Goal: Task Accomplishment & Management: Manage account settings

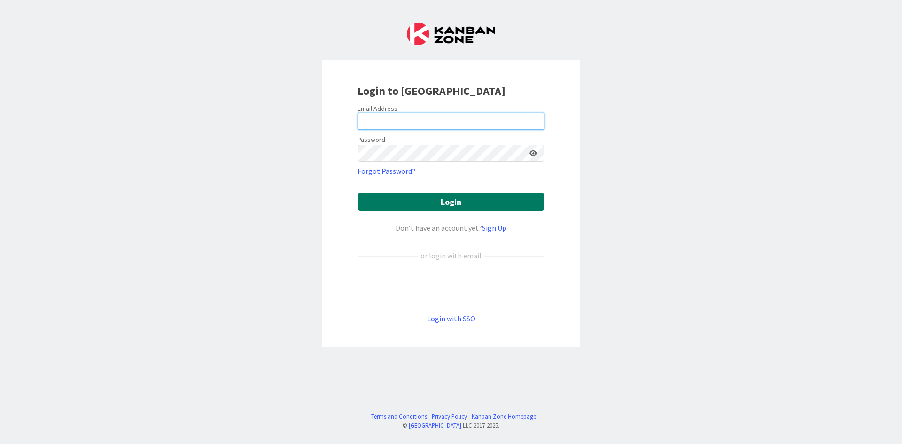
type input "[PERSON_NAME][EMAIL_ADDRESS][DOMAIN_NAME]"
click at [397, 206] on button "Login" at bounding box center [451, 202] width 187 height 18
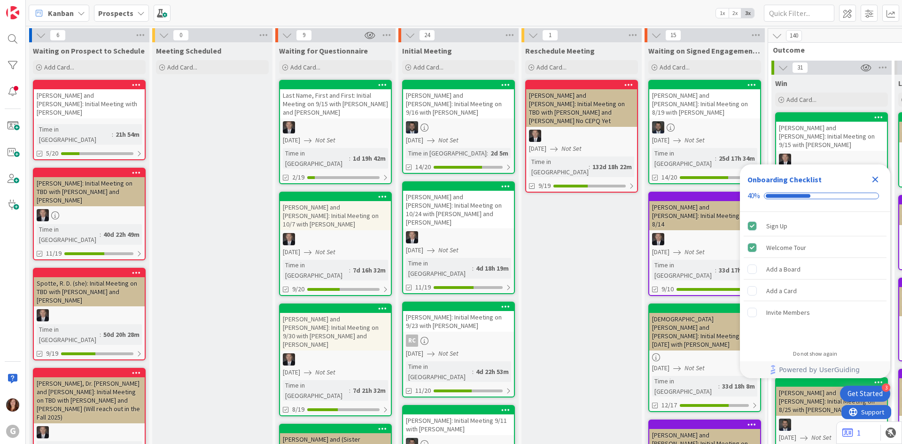
click at [121, 13] on b "Prospects" at bounding box center [115, 12] width 35 height 9
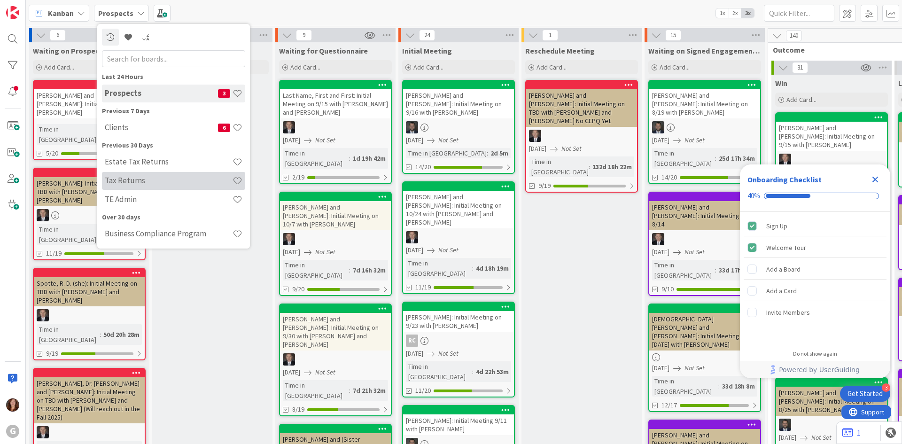
click at [125, 177] on h4 "Tax Returns" at bounding box center [169, 180] width 128 height 9
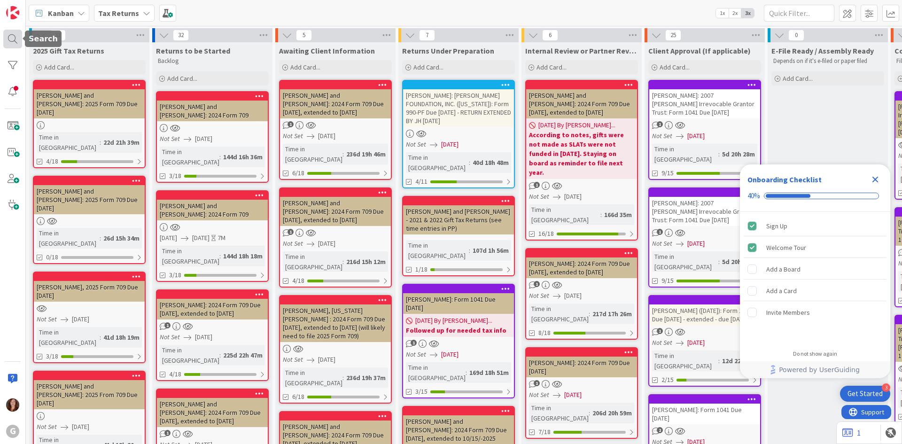
click at [16, 41] on div at bounding box center [12, 39] width 19 height 19
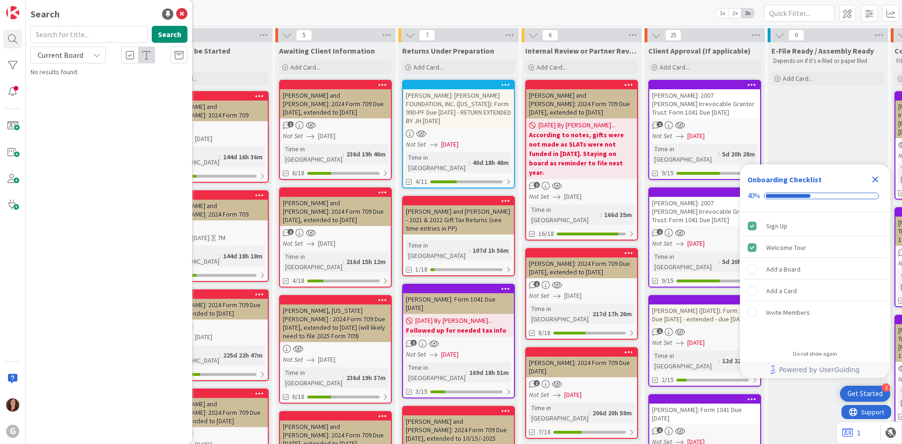
click at [48, 39] on input "text" at bounding box center [89, 34] width 117 height 17
type input "juster"
click at [228, 54] on div "Returns to be Started" at bounding box center [212, 50] width 113 height 9
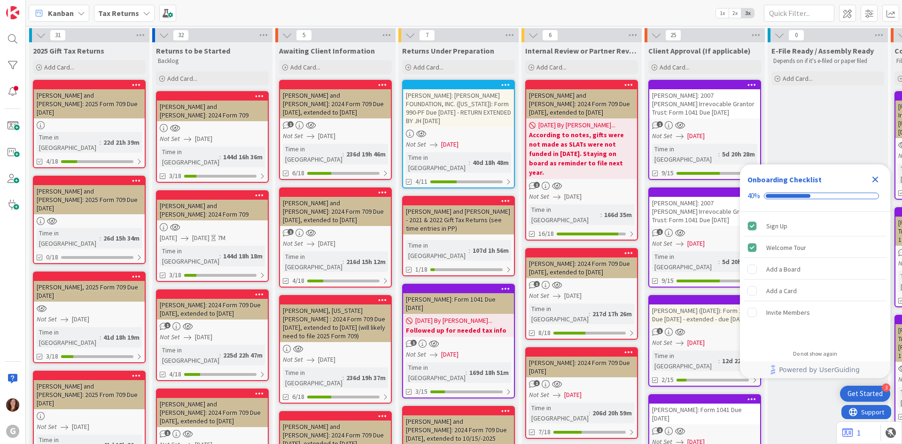
click at [228, 54] on div "Returns to be Started" at bounding box center [212, 50] width 113 height 9
click at [265, 35] on icon at bounding box center [263, 35] width 12 height 14
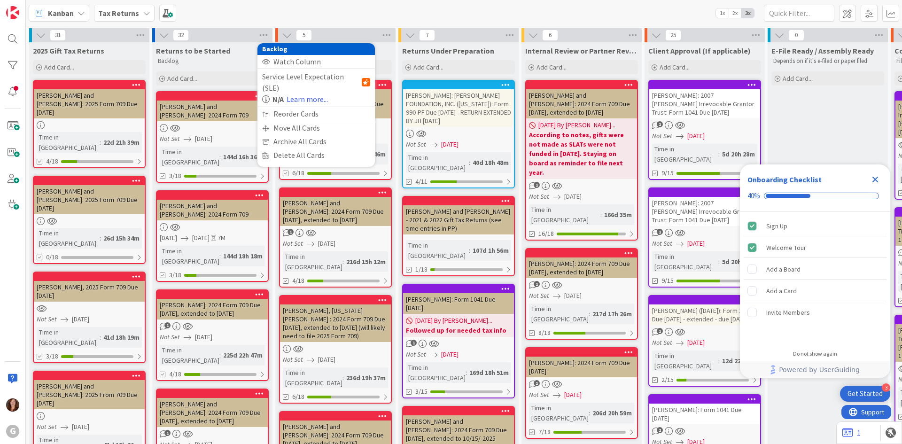
click at [251, 39] on div "32 Backlog Watch Column Service Level Expectation (SLE) N/A Learn more... Reord…" at bounding box center [212, 35] width 120 height 14
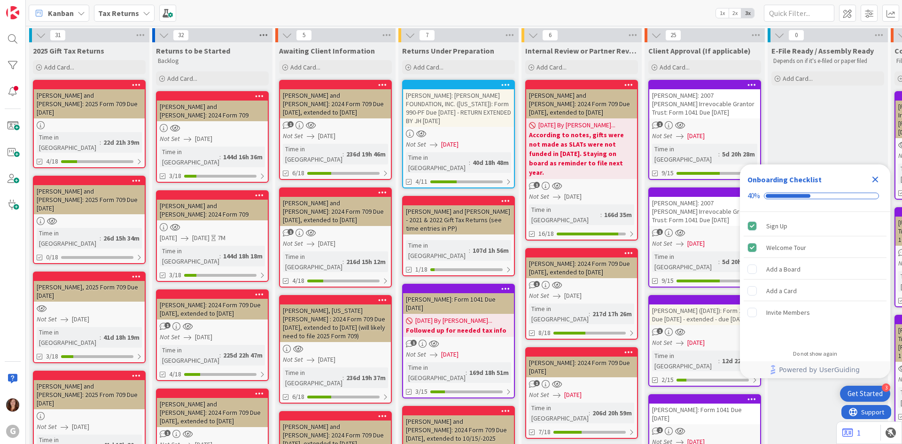
click at [267, 37] on icon at bounding box center [263, 35] width 12 height 14
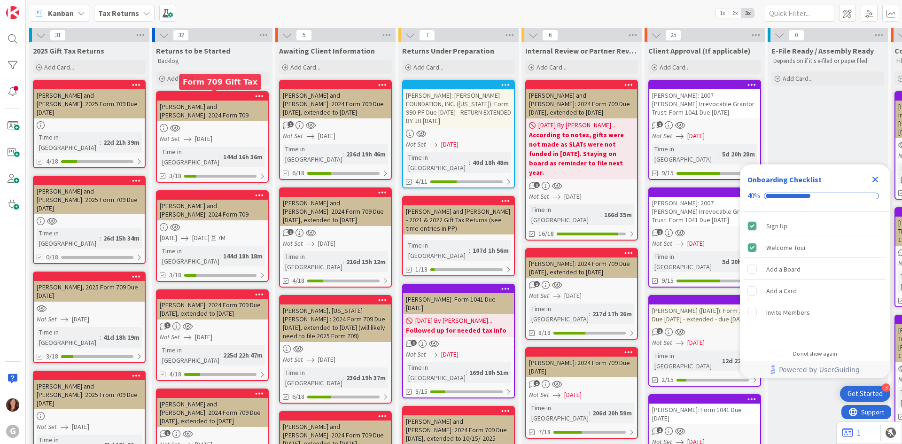
click at [221, 99] on div at bounding box center [214, 96] width 107 height 7
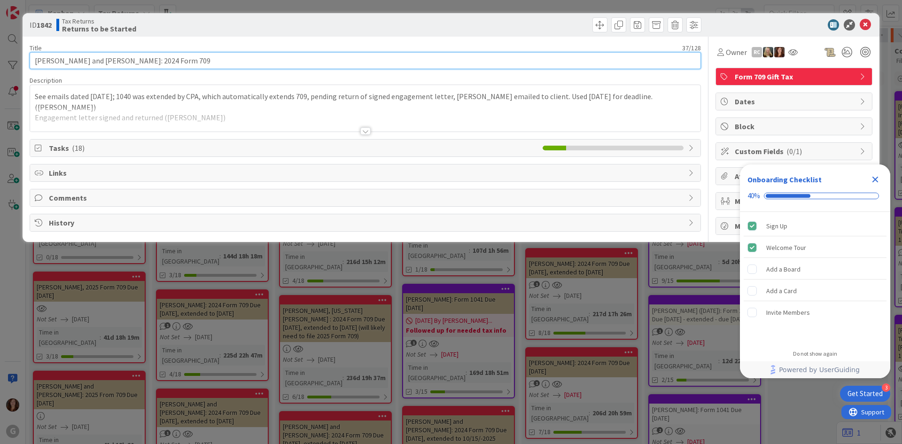
drag, startPoint x: 237, startPoint y: 60, endPoint x: -50, endPoint y: 36, distance: 288.1
click at [0, 36] on html "3 Get Started Onboarding Checklist 40% Sign Up Welcome Tour Add a Board Add a C…" at bounding box center [451, 222] width 902 height 444
paste input "[URL][DOMAIN_NAME]"
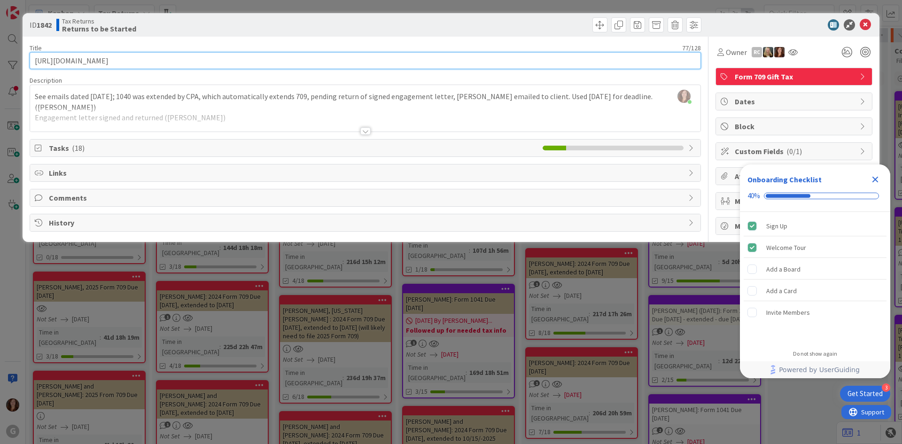
type input "[PERSON_NAME] and [PERSON_NAME]: 2024 Form 709"
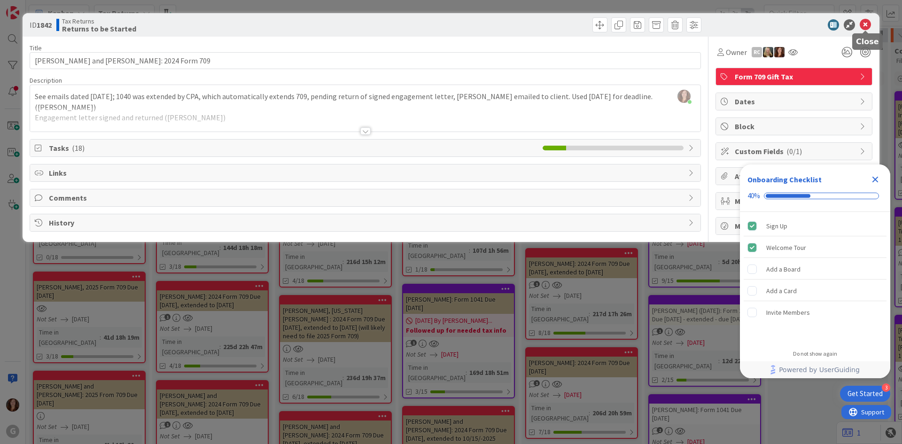
click at [867, 25] on icon at bounding box center [865, 24] width 11 height 11
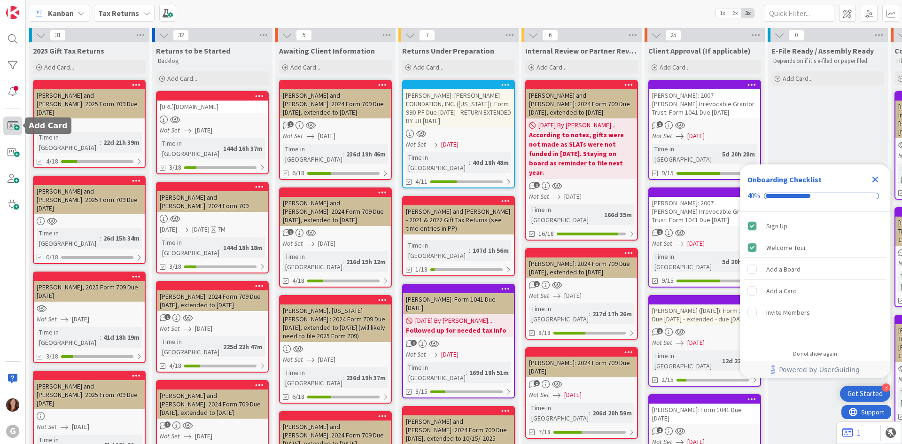
click at [10, 127] on span at bounding box center [12, 126] width 19 height 19
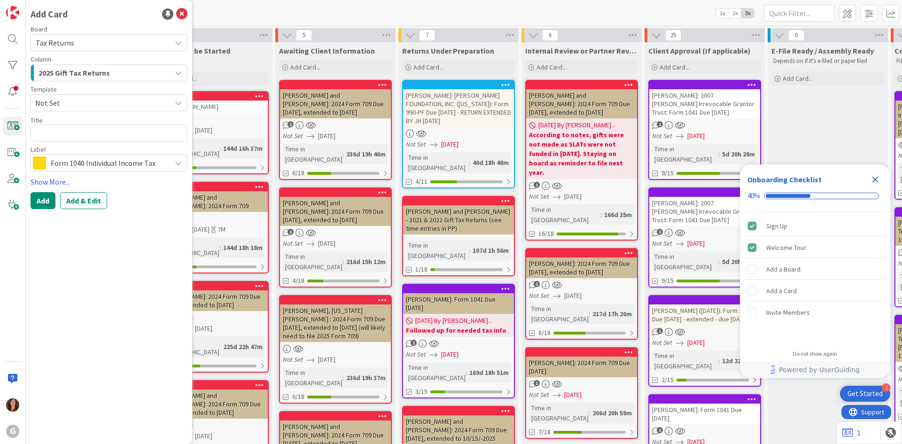
click at [68, 69] on span "2025 Gift Tax Returns" at bounding box center [74, 73] width 71 height 12
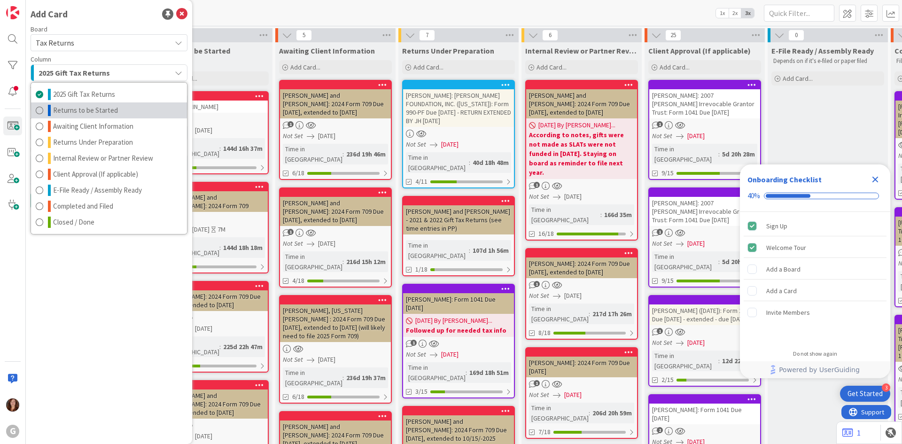
click at [73, 112] on span "Returns to be Started" at bounding box center [85, 110] width 65 height 11
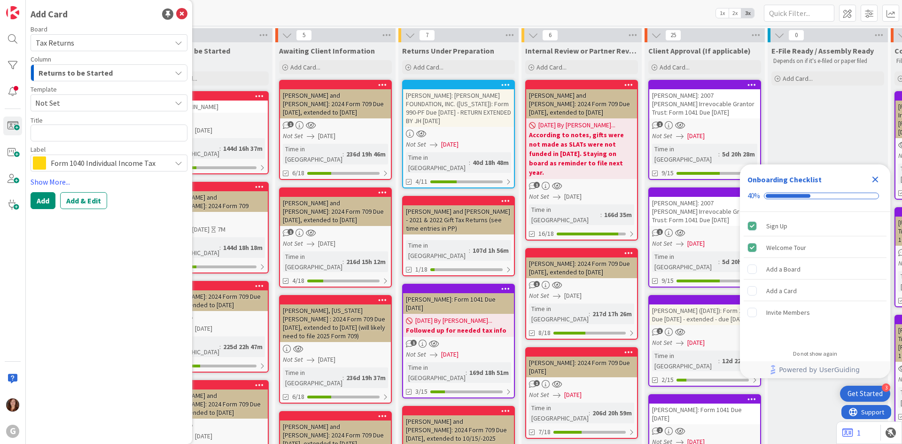
click at [65, 105] on span "Not Set" at bounding box center [99, 103] width 129 height 12
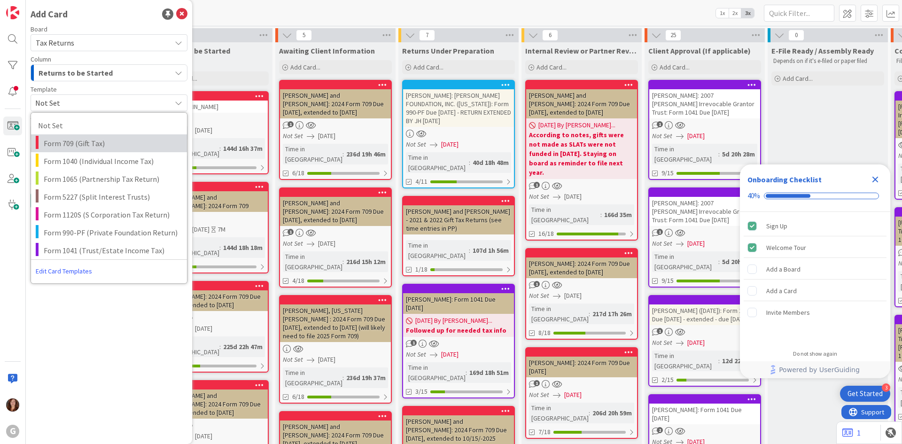
click at [65, 146] on span "Form 709 (Gift Tax)" at bounding box center [112, 143] width 136 height 12
type textarea "x"
type textarea "Form 709 (Gift Tax)"
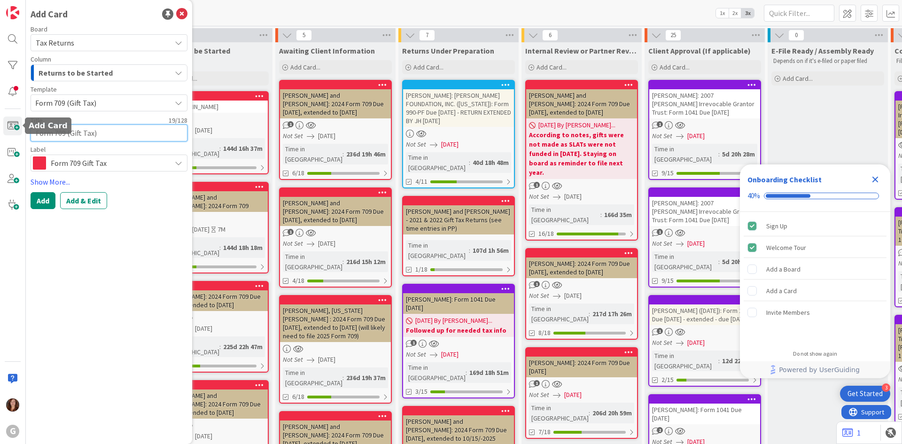
drag, startPoint x: 119, startPoint y: 133, endPoint x: -25, endPoint y: 124, distance: 144.9
click at [0, 124] on html "3 Get Started Onboarding Checklist 40% Sign Up Welcome Tour Add a Board Add a C…" at bounding box center [451, 222] width 902 height 444
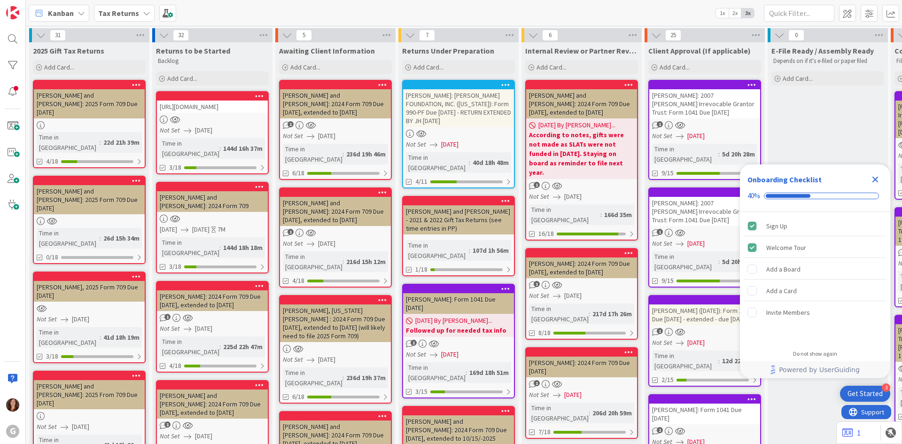
click at [234, 100] on div at bounding box center [212, 96] width 111 height 8
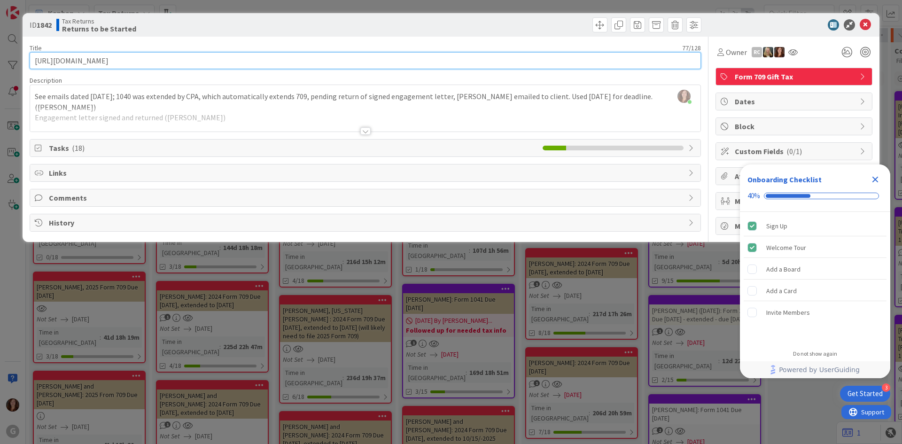
drag, startPoint x: 325, startPoint y: 65, endPoint x: 9, endPoint y: 42, distance: 316.5
click at [9, 42] on div "ID 1842 Tax Returns Returns to be Started Title 77 / 128 [URL][DOMAIN_NAME] Des…" at bounding box center [451, 222] width 902 height 444
paste input "[PERSON_NAME] and [PERSON_NAME]: 2024 Form 709"
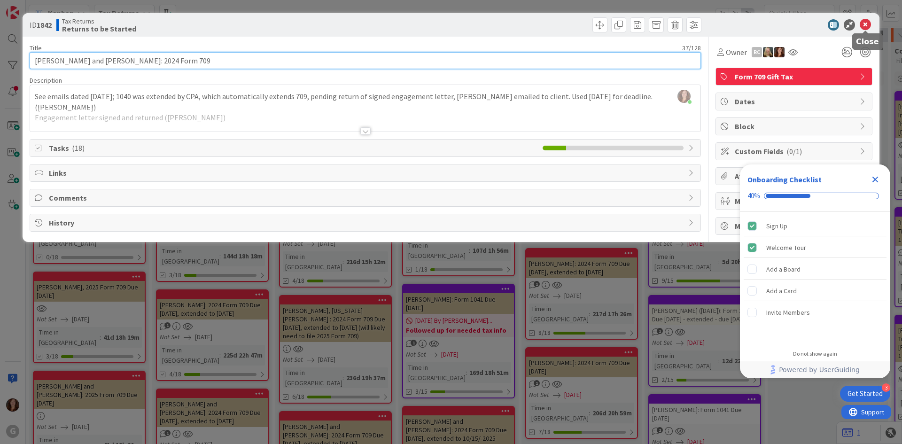
type input "[PERSON_NAME] and [PERSON_NAME]: 2024 Form 709"
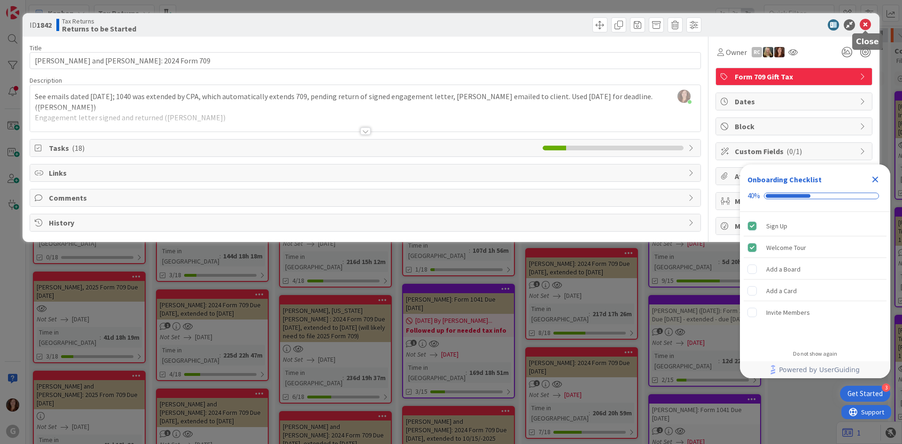
click at [866, 24] on icon at bounding box center [865, 24] width 11 height 11
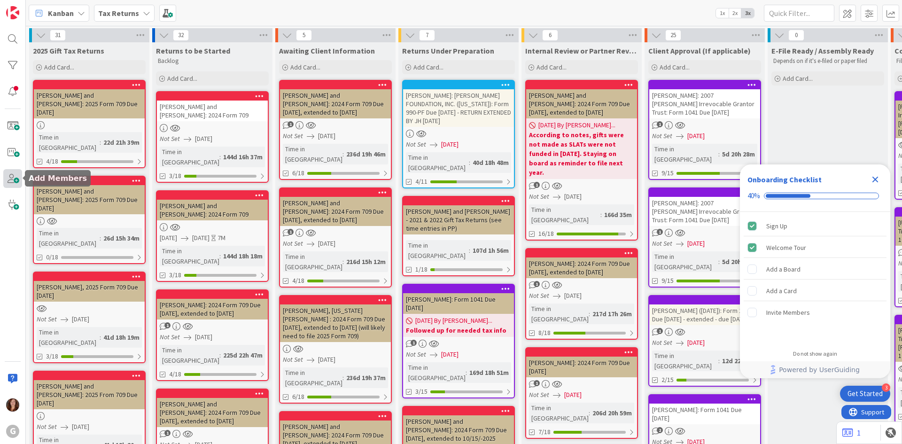
click at [11, 184] on span at bounding box center [12, 178] width 19 height 19
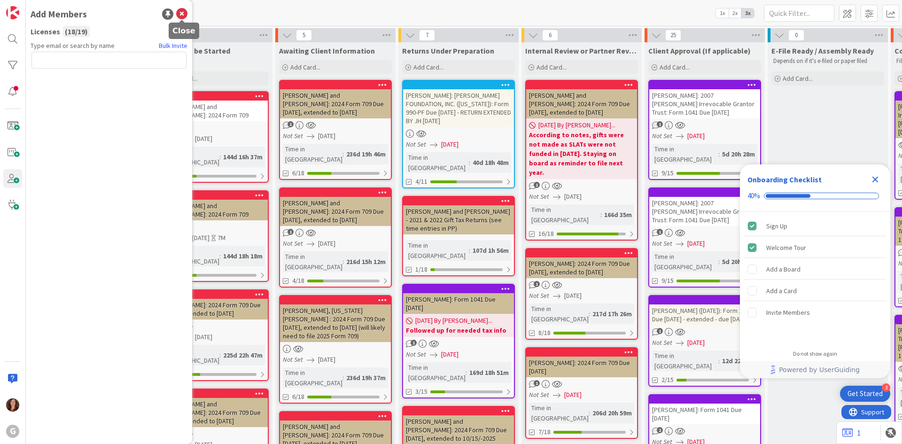
click at [182, 17] on icon at bounding box center [181, 13] width 11 height 11
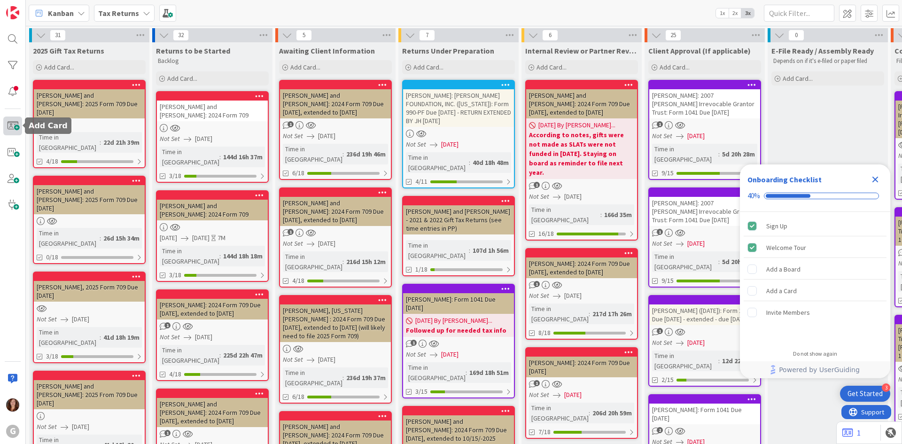
click at [17, 124] on span at bounding box center [12, 126] width 19 height 19
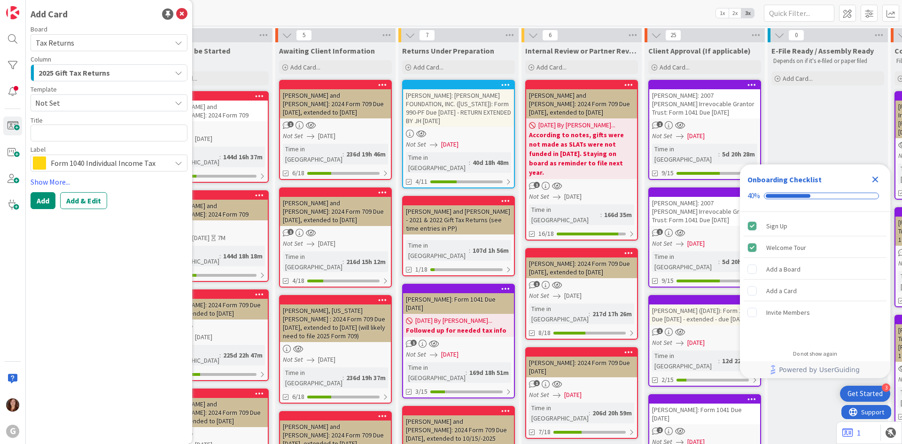
click at [85, 69] on span "2025 Gift Tax Returns" at bounding box center [74, 73] width 71 height 12
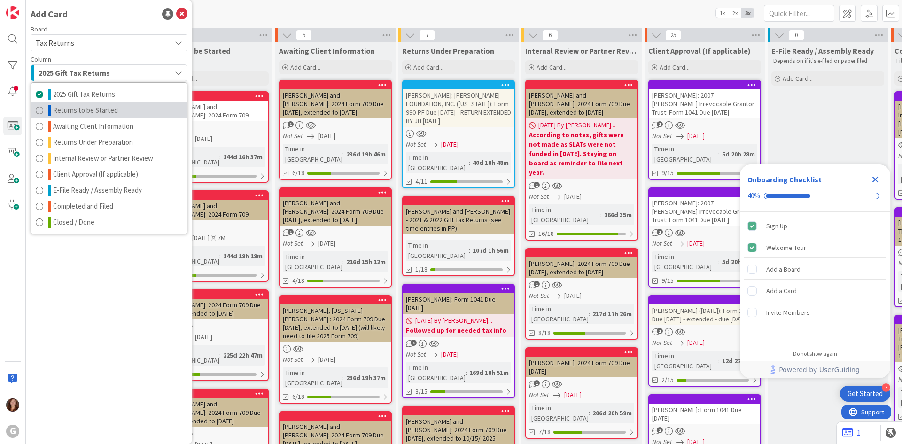
click at [84, 115] on span "Returns to be Started" at bounding box center [85, 110] width 65 height 11
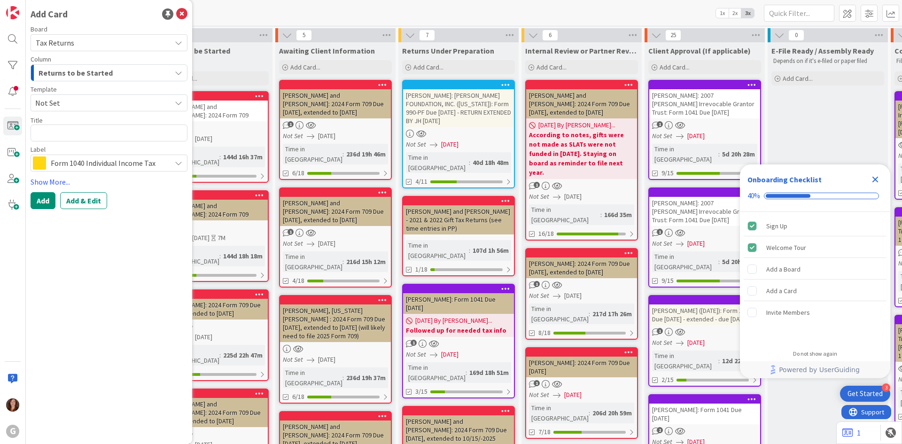
click at [71, 108] on span "Not Set" at bounding box center [99, 103] width 129 height 12
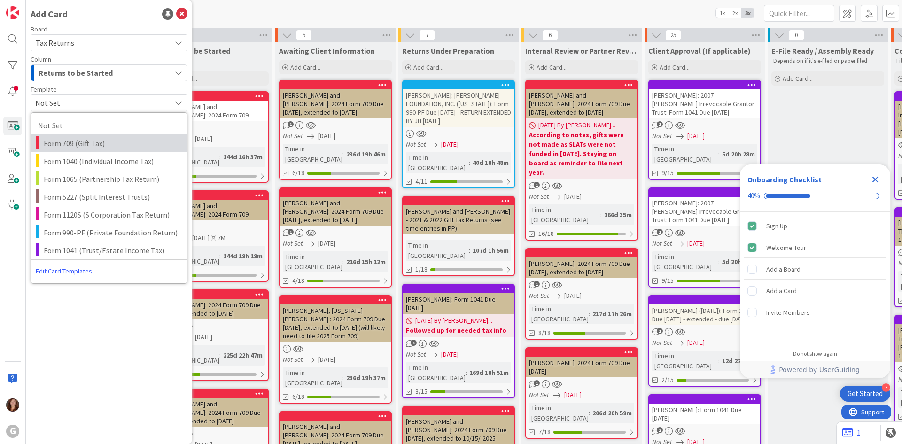
click at [66, 140] on span "Form 709 (Gift Tax)" at bounding box center [112, 143] width 136 height 12
type textarea "x"
type textarea "Form 709 (Gift Tax)"
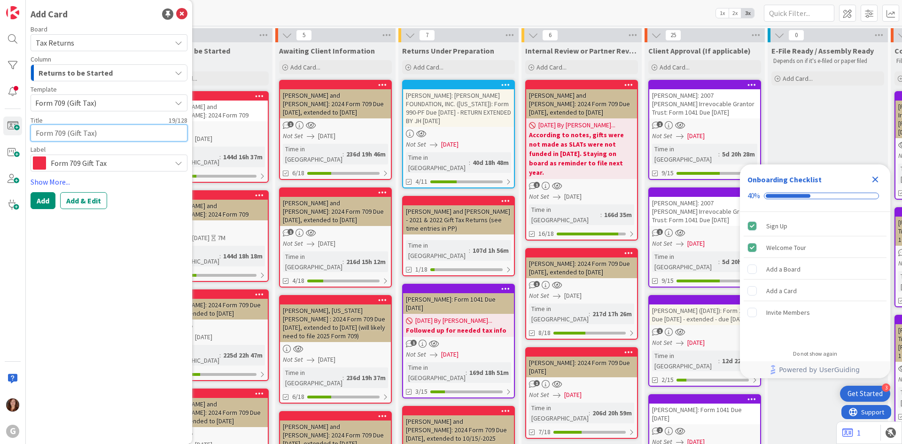
drag, startPoint x: 107, startPoint y: 139, endPoint x: 29, endPoint y: 133, distance: 78.2
click at [29, 133] on div "Add Card Board Tax Returns Column Returns to be Started 2025 Gift Tax Returns R…" at bounding box center [109, 222] width 166 height 444
paste textarea "[PERSON_NAME] and [PERSON_NAME]: 2024 Form 709"
type textarea "x"
type textarea "[PERSON_NAME] and [PERSON_NAME]: 2024 Form 709"
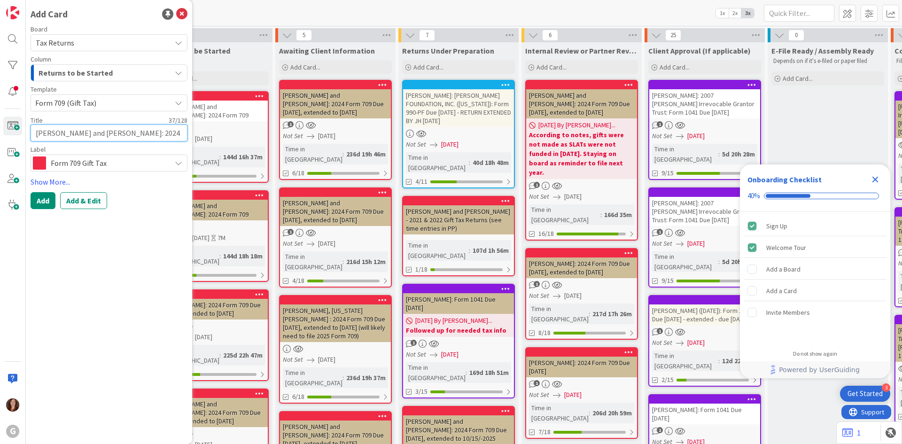
drag, startPoint x: 105, startPoint y: 135, endPoint x: 24, endPoint y: 127, distance: 81.7
click at [24, 127] on div "G Add Card Board Tax Returns Column Returns to be Started 2025 Gift Tax Returns…" at bounding box center [13, 222] width 26 height 444
type textarea "x"
type textarea "J: 2024 Form 709"
type textarea "x"
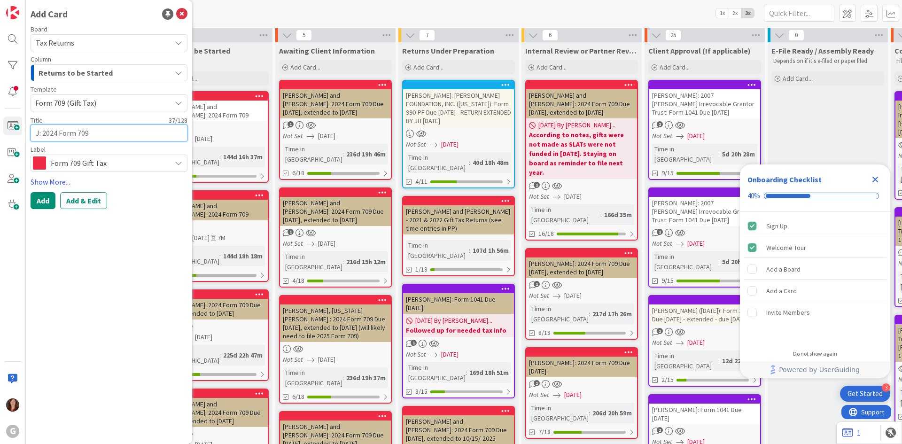
type textarea "Ju: 2024 Form 709"
type textarea "x"
type textarea "Jus: 2024 Form 709"
type textarea "x"
type textarea "Just: 2024 Form 709"
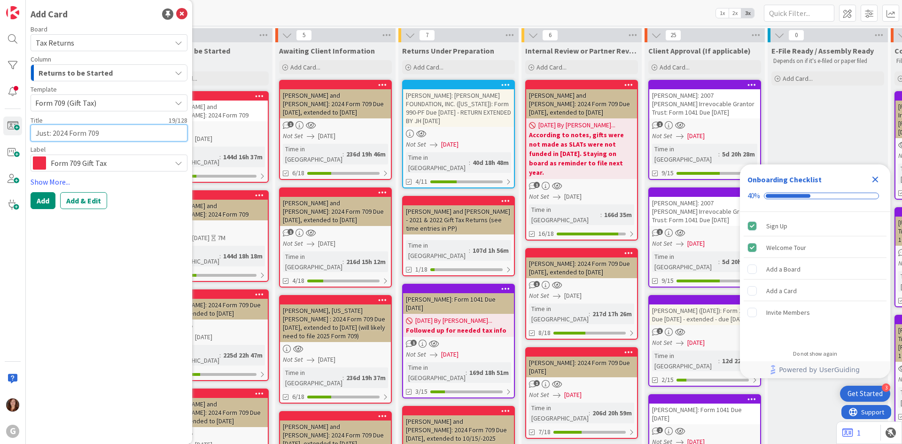
type textarea "x"
type textarea "Juste: 2024 Form 709"
type textarea "x"
type textarea "Juster: 2024 Form 709"
type textarea "x"
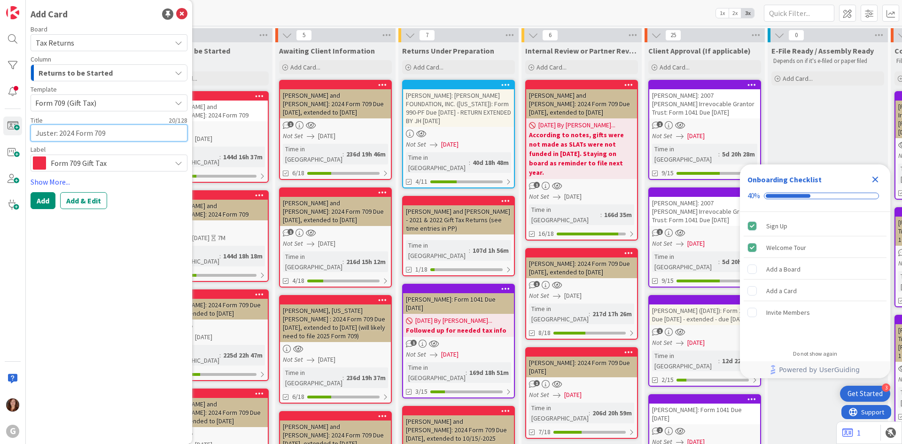
type textarea "Juster,: 2024 Form 709"
type textarea "x"
type textarea "Juster, : 2024 Form 709"
type textarea "x"
type textarea "Juster, A: 2024 Form 709"
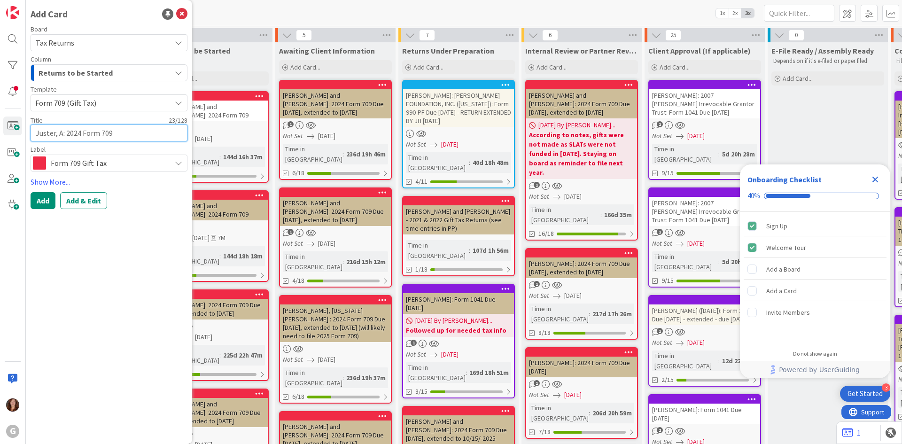
type textarea "x"
type textarea "Juster, An: 2024 Form 709"
type textarea "x"
type textarea "Juster, And: 2024 Form 709"
type textarea "x"
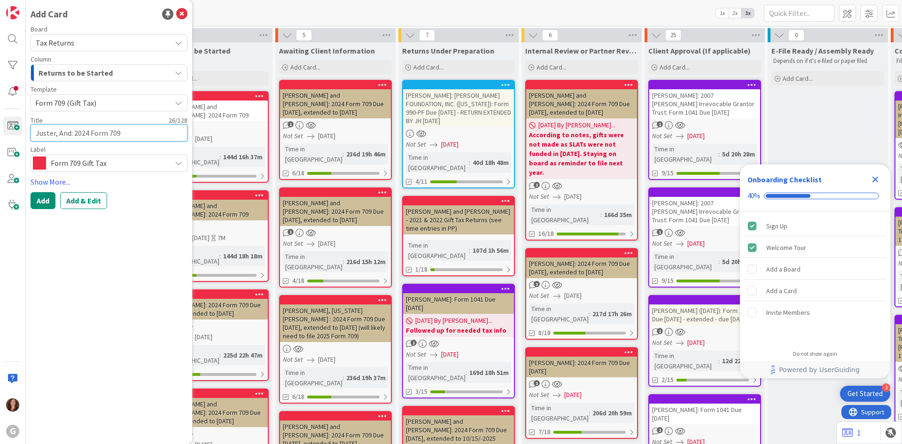
type textarea "Juster, Andr: 2024 Form 709"
type textarea "x"
type textarea "[PERSON_NAME]: 2024 Form 709"
type textarea "x"
type textarea "[PERSON_NAME]: 2024 Form 709"
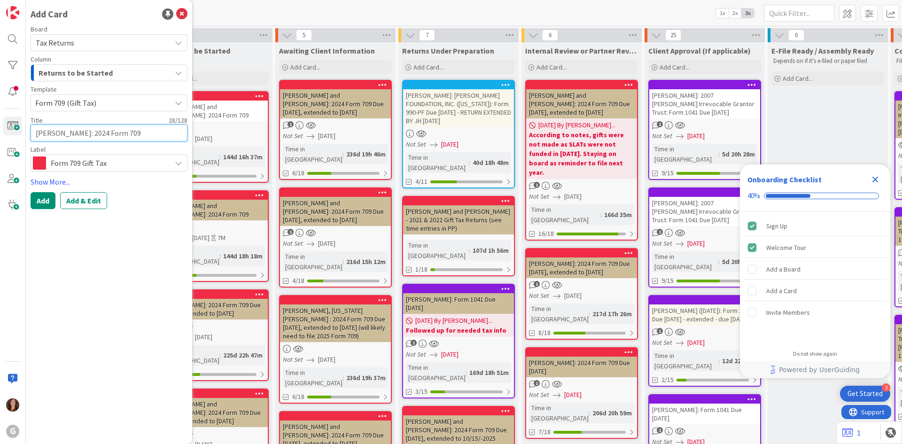
type textarea "x"
type textarea "[PERSON_NAME] : 2024 Form 709"
type textarea "x"
type textarea "[PERSON_NAME]: 2024 Form 709"
type textarea "x"
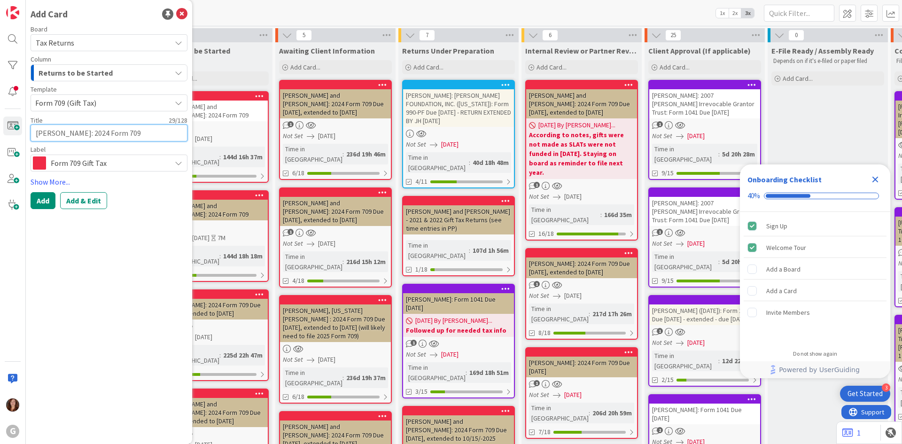
type textarea "[PERSON_NAME]: 2024 Form 709"
type textarea "x"
type textarea "Juster, Andr: 2024 Form 709"
type textarea "x"
type textarea "Juster, And: 2024 Form 709"
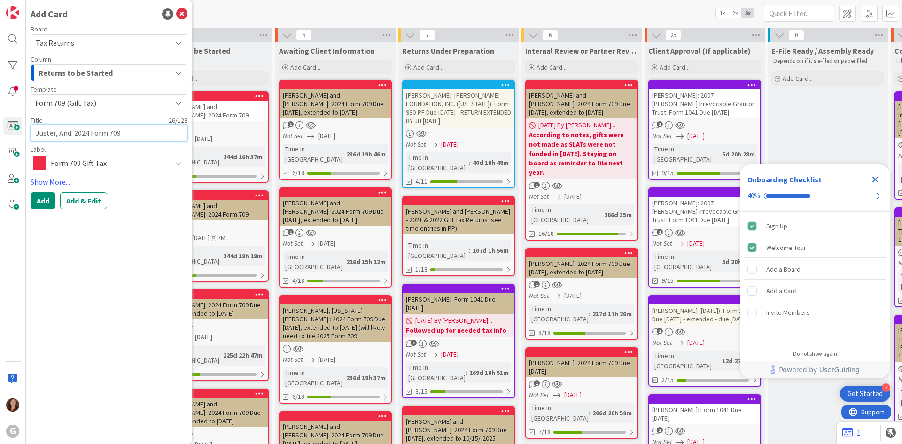
type textarea "x"
type textarea "Juster, An: 2024 Form 709"
type textarea "x"
type textarea "Juster, A: 2024 Form 709"
type textarea "x"
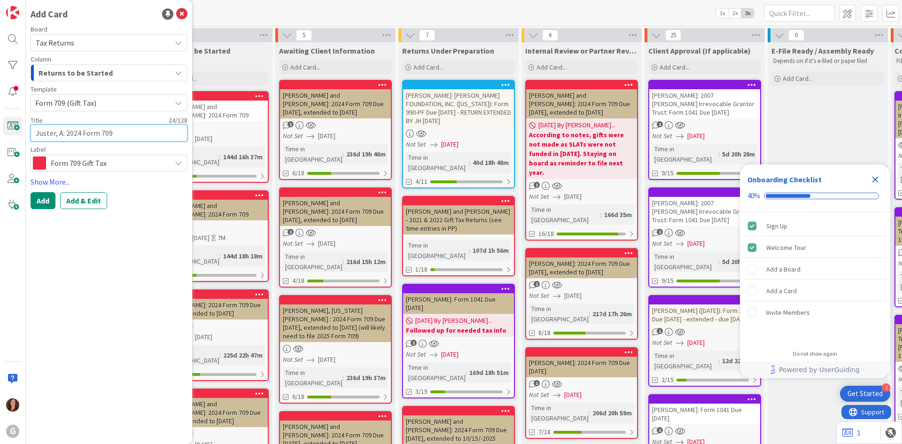
type textarea "Juster, An: 2024 Form 709"
type textarea "x"
type textarea "Juster, And: 2024 Form 709"
type textarea "x"
type textarea "[PERSON_NAME]: 2024 Form 709"
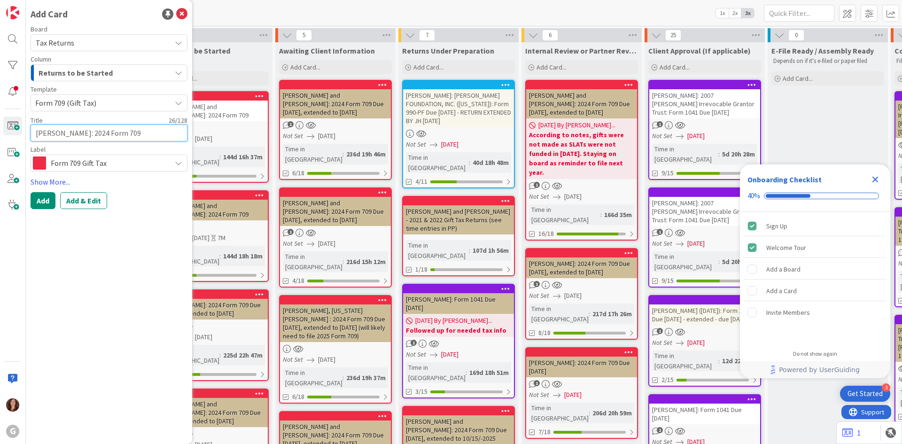
type textarea "x"
type textarea "[PERSON_NAME] : 2024 Form 709"
type textarea "x"
type textarea "[PERSON_NAME] a: 2024 Form 709"
type textarea "x"
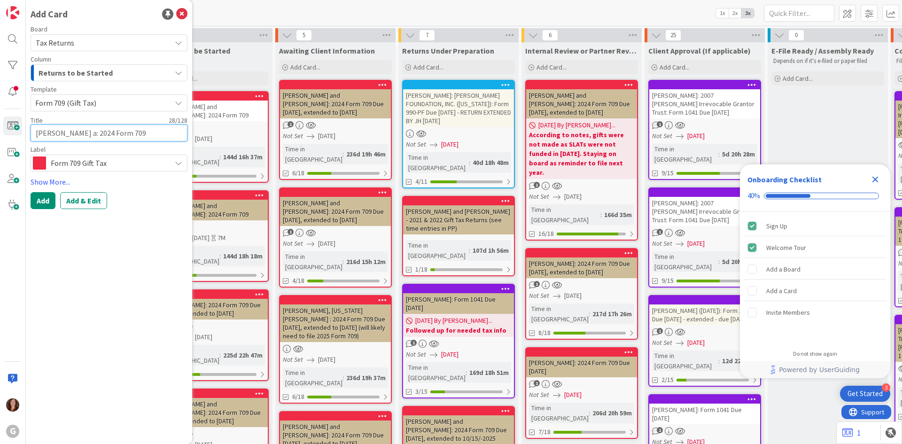
type textarea "[PERSON_NAME] an: 2024 Form 709"
type textarea "x"
type textarea "[PERSON_NAME] and: 2024 Form 709"
type textarea "x"
type textarea "[PERSON_NAME] and : 2024 Form 709"
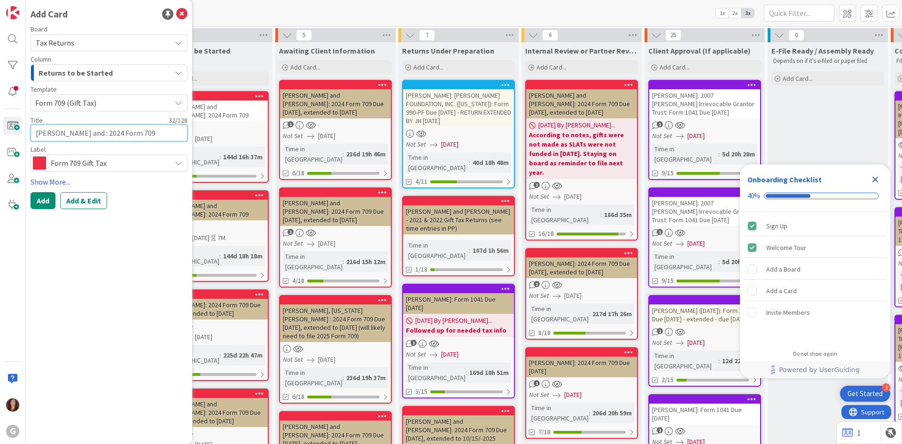
type textarea "x"
type textarea "[PERSON_NAME] and J: 2024 Form 709"
type textarea "x"
type textarea "[PERSON_NAME] and Ja: 2024 Form 709"
type textarea "x"
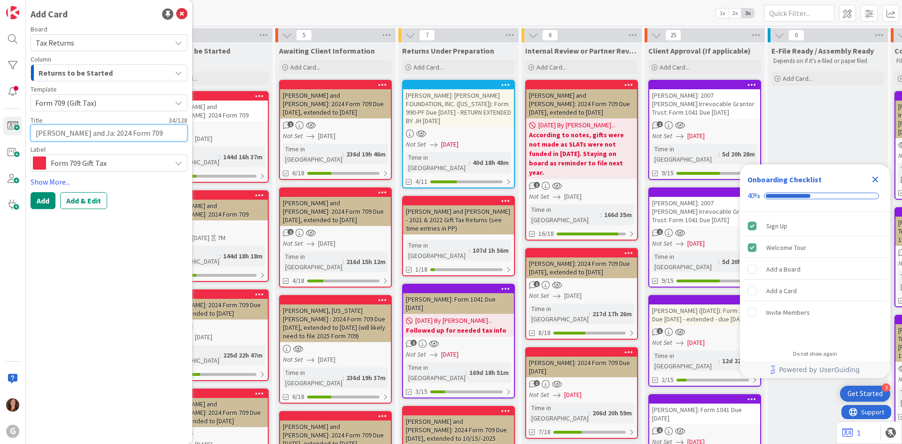
type textarea "[PERSON_NAME] and Jab: 2024 Form 709"
type textarea "x"
type textarea "[PERSON_NAME] and Ja: 2024 Form 709"
type textarea "x"
type textarea "[PERSON_NAME] and Jan: 2024 Form 709"
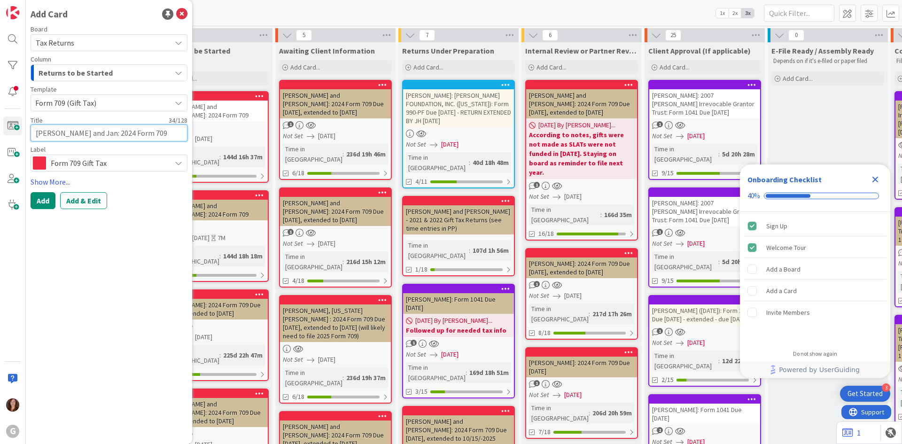
type textarea "x"
type textarea "[PERSON_NAME] and [PERSON_NAME]: 2024 Form 709"
type textarea "x"
type textarea "[PERSON_NAME] and [PERSON_NAME]: 2024 Form 709"
click at [71, 204] on button "Add & Edit" at bounding box center [83, 200] width 47 height 17
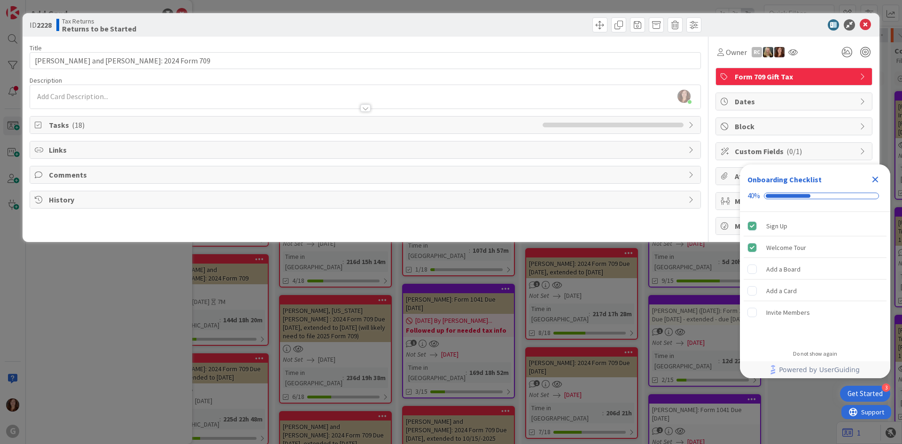
click at [169, 96] on div "[PERSON_NAME] just joined" at bounding box center [365, 96] width 670 height 23
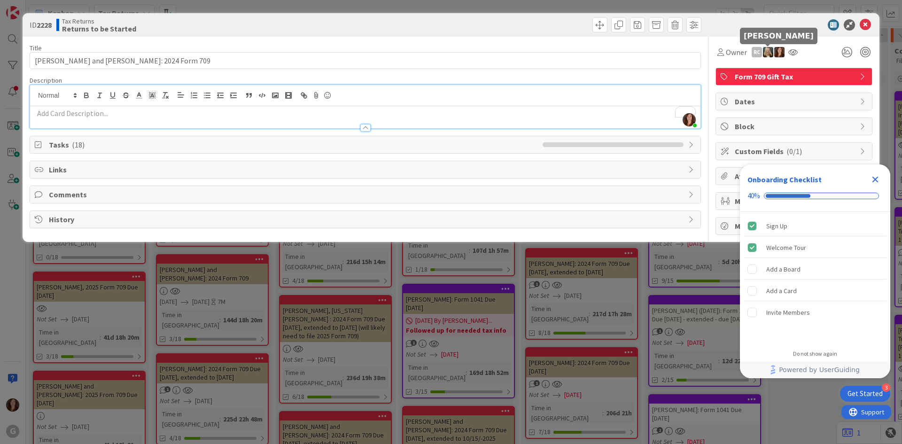
click at [768, 48] on img at bounding box center [768, 52] width 10 height 10
click at [731, 76] on link "Remove" at bounding box center [736, 69] width 74 height 15
click at [782, 52] on icon at bounding box center [781, 52] width 9 height 8
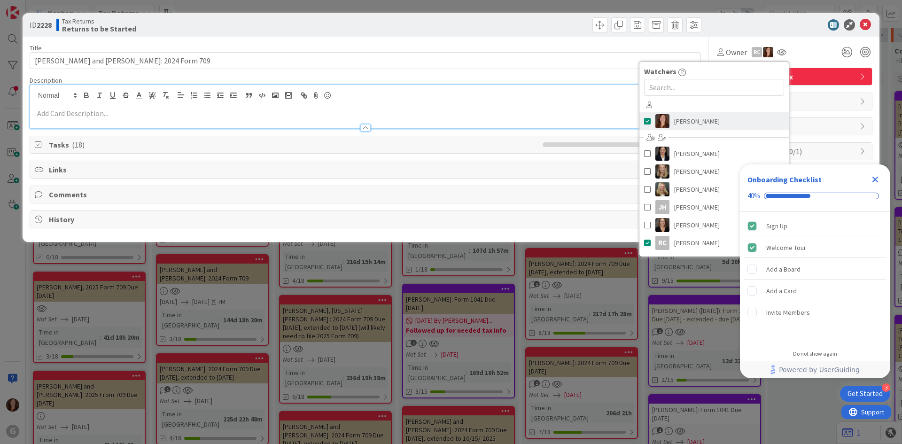
click at [650, 121] on span at bounding box center [647, 121] width 7 height 14
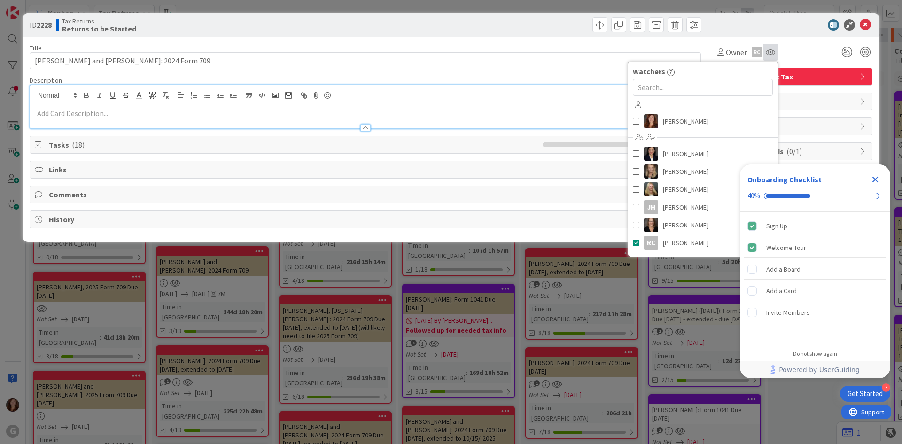
click at [771, 54] on icon at bounding box center [770, 52] width 9 height 8
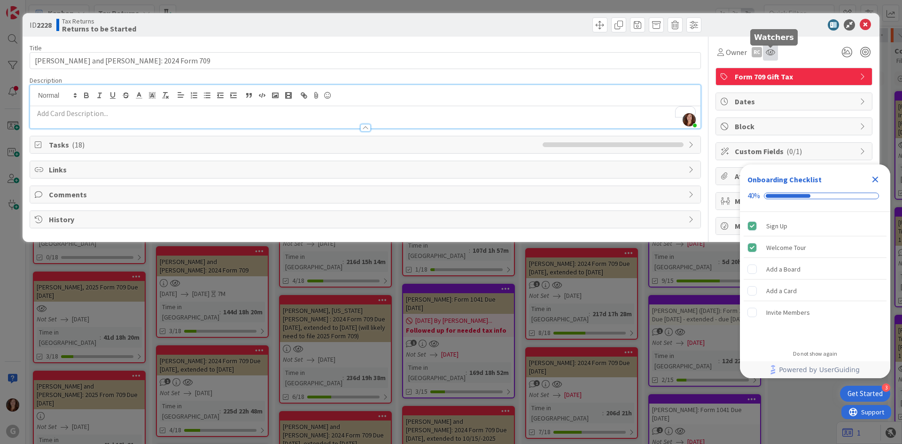
click at [768, 53] on icon at bounding box center [770, 52] width 9 height 8
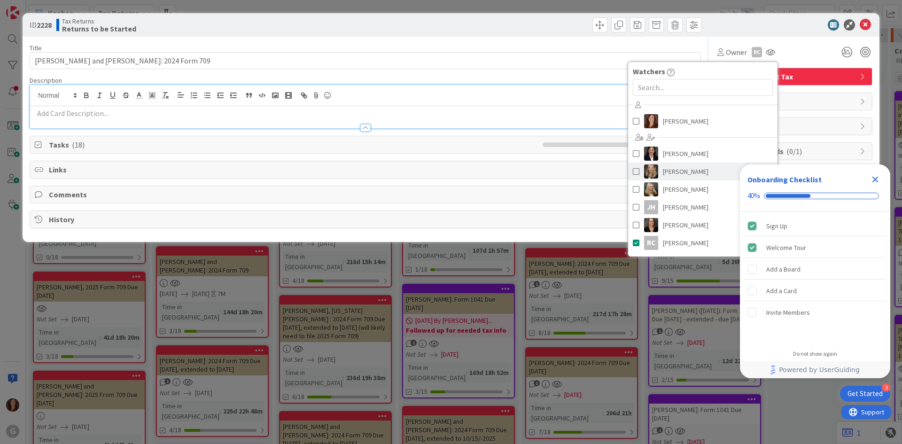
click at [637, 171] on span at bounding box center [636, 171] width 7 height 14
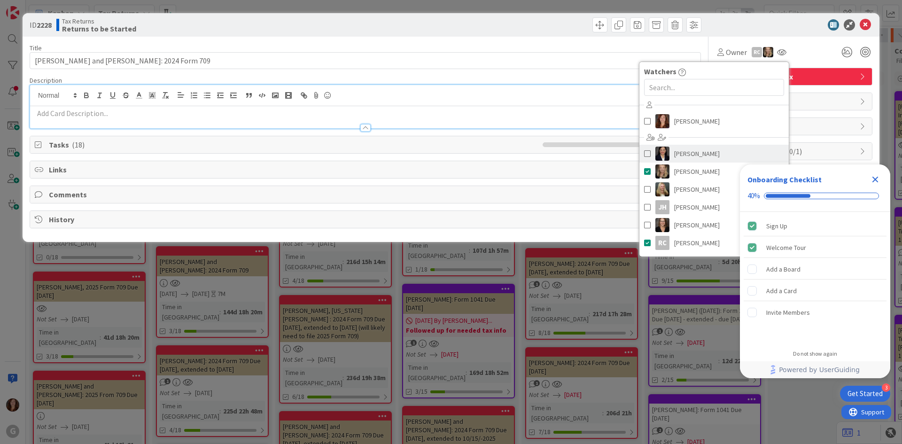
click at [648, 152] on span at bounding box center [647, 154] width 7 height 14
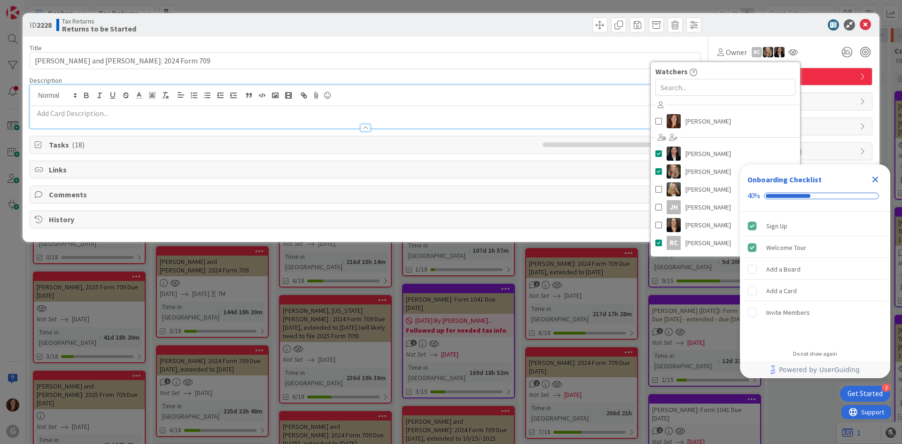
click at [467, 112] on p "To enrich screen reader interactions, please activate Accessibility in Grammarl…" at bounding box center [365, 113] width 661 height 11
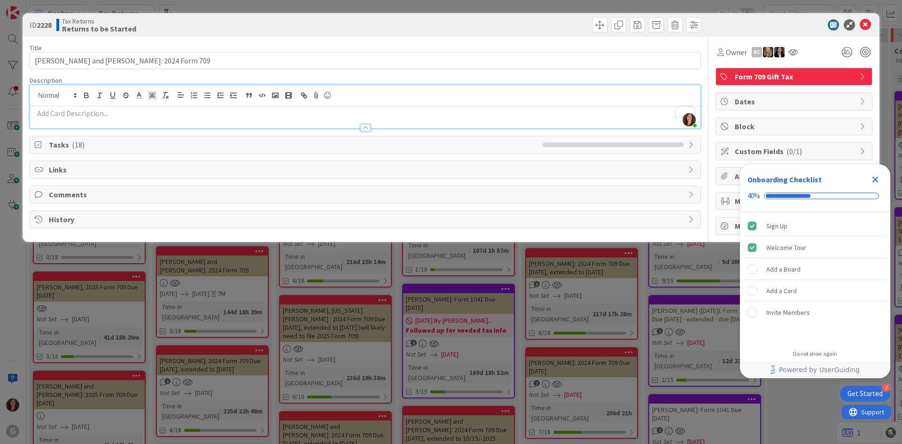
drag, startPoint x: 872, startPoint y: 179, endPoint x: 880, endPoint y: 165, distance: 15.8
click at [872, 179] on icon "Close Checklist" at bounding box center [875, 179] width 11 height 11
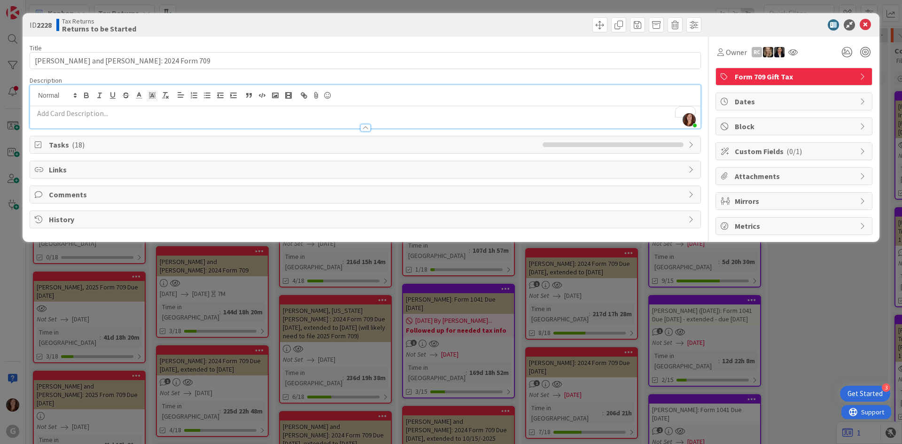
click at [94, 123] on div at bounding box center [365, 123] width 670 height 10
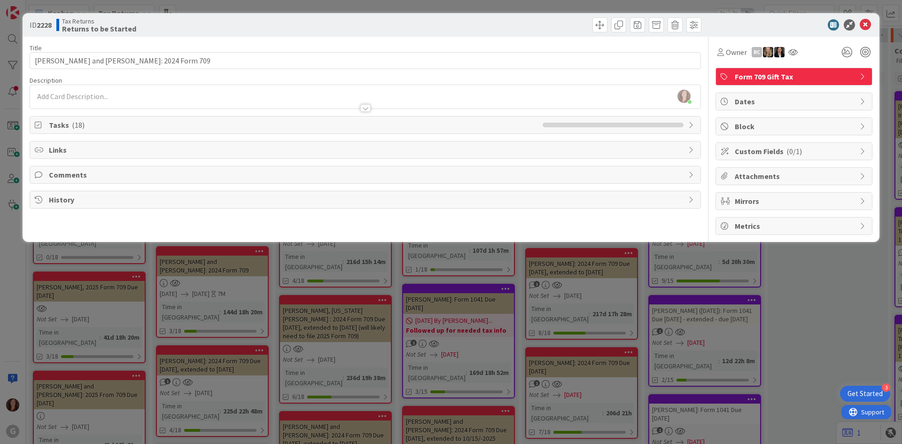
click at [62, 121] on span "Tasks ( 18 )" at bounding box center [293, 124] width 489 height 11
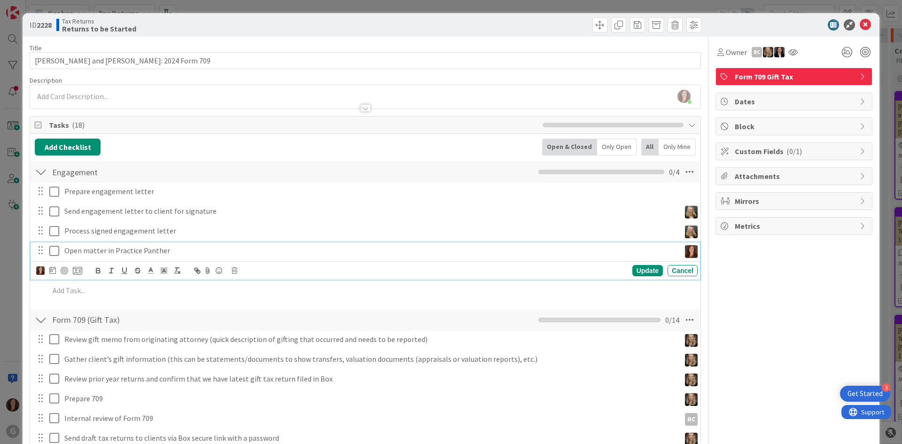
drag, startPoint x: 52, startPoint y: 251, endPoint x: 55, endPoint y: 247, distance: 5.5
click at [52, 251] on icon at bounding box center [54, 250] width 10 height 11
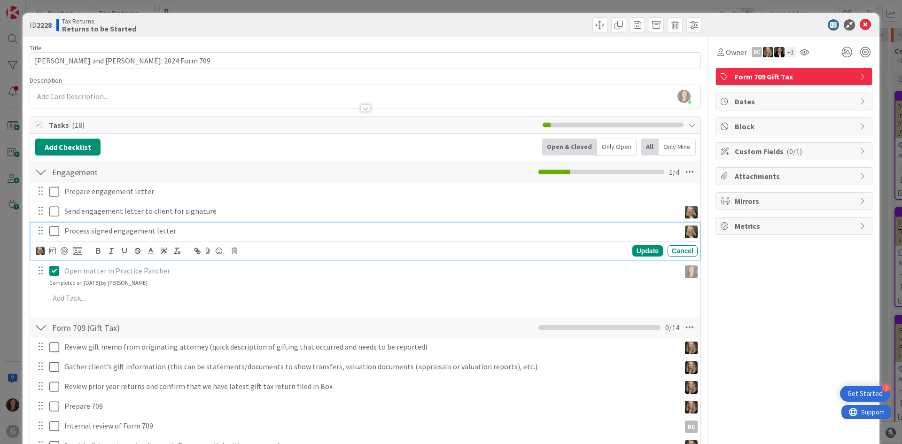
click at [54, 235] on icon at bounding box center [54, 231] width 10 height 11
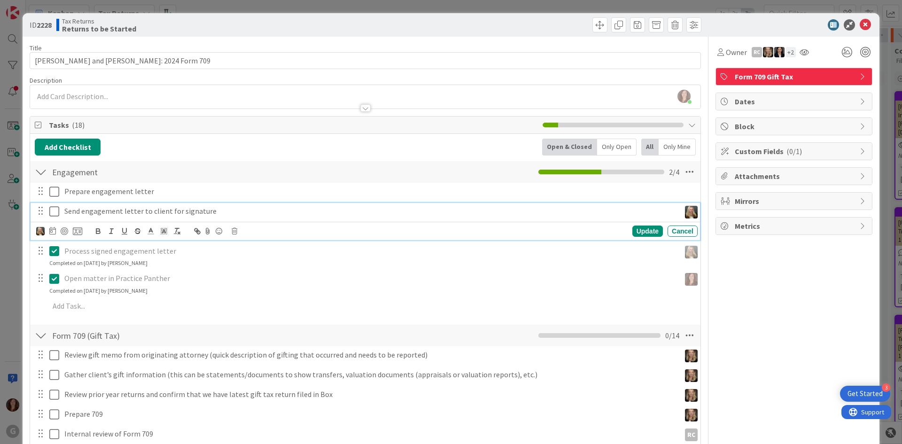
click at [53, 218] on button at bounding box center [54, 211] width 11 height 15
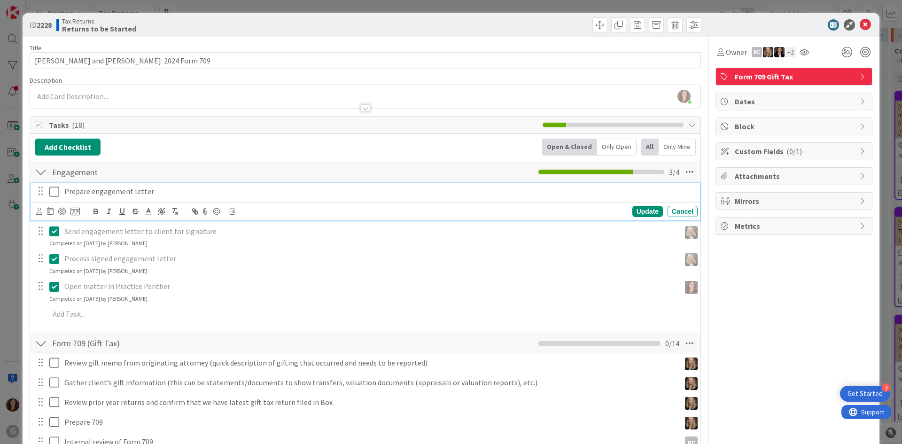
click at [55, 193] on icon at bounding box center [54, 191] width 10 height 11
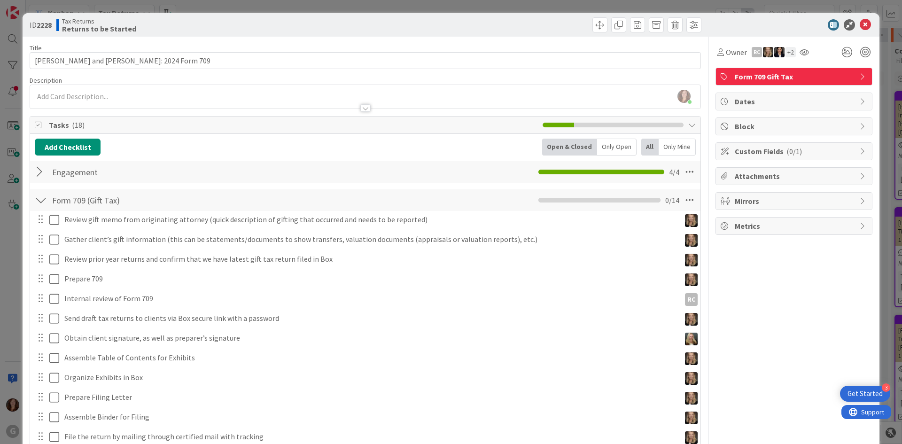
click at [106, 101] on div at bounding box center [365, 104] width 670 height 10
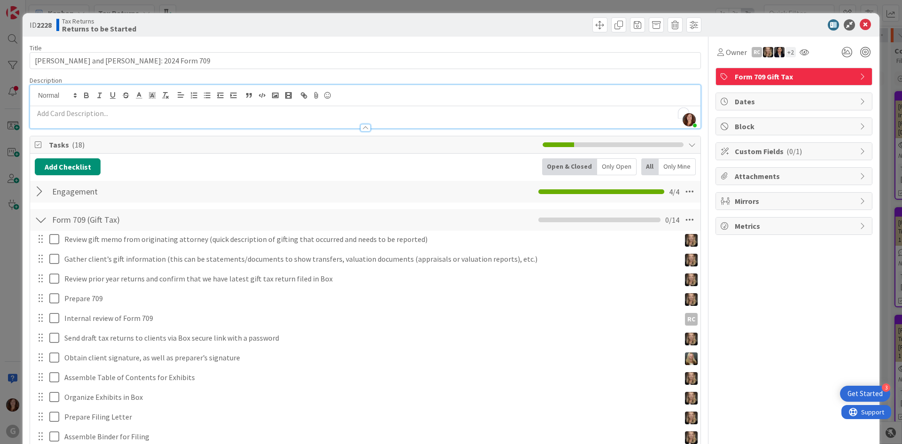
click at [105, 112] on p "To enrich screen reader interactions, please activate Accessibility in Grammarl…" at bounding box center [365, 113] width 661 height 11
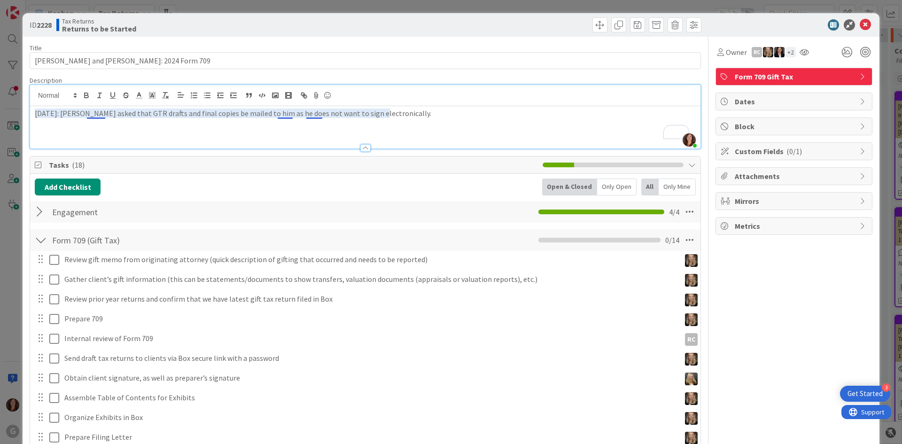
click at [94, 113] on p "[DATE]: [PERSON_NAME] asked that GTR drafts and final copies be mailed to him a…" at bounding box center [365, 113] width 661 height 11
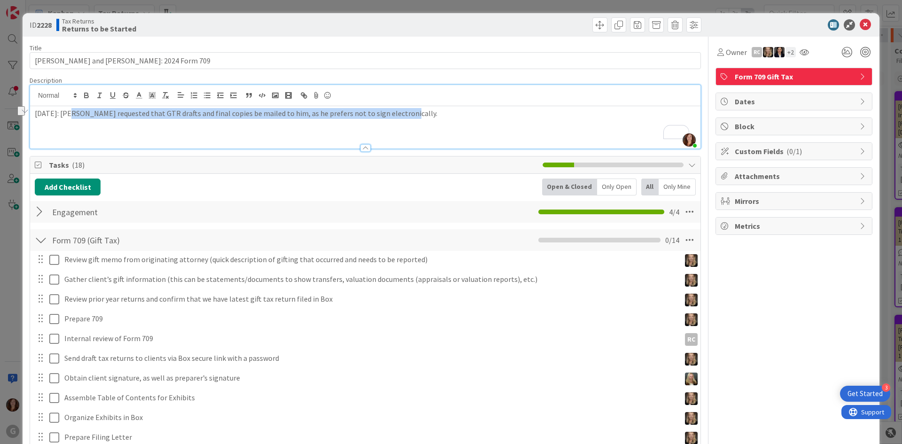
drag, startPoint x: 418, startPoint y: 120, endPoint x: 77, endPoint y: 102, distance: 341.1
click at [71, 103] on div "[PERSON_NAME] just joined [DATE]: [PERSON_NAME] requested that GTR drafts and f…" at bounding box center [365, 116] width 670 height 63
copy p "[PERSON_NAME] requested that GTR drafts and final copies be mailed to him, as h…"
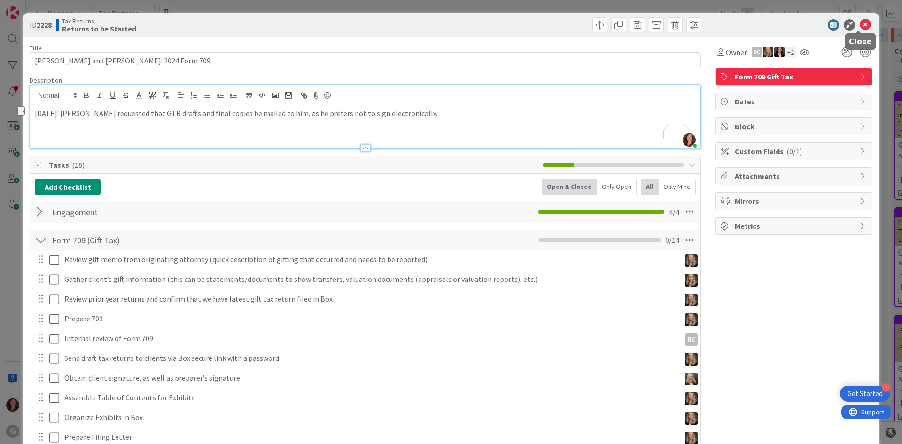
click at [860, 24] on icon at bounding box center [865, 24] width 11 height 11
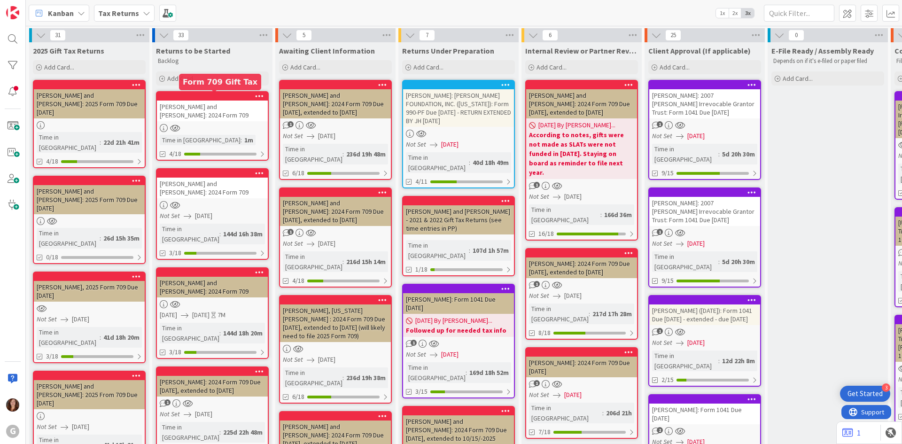
click at [203, 96] on div at bounding box center [214, 96] width 107 height 7
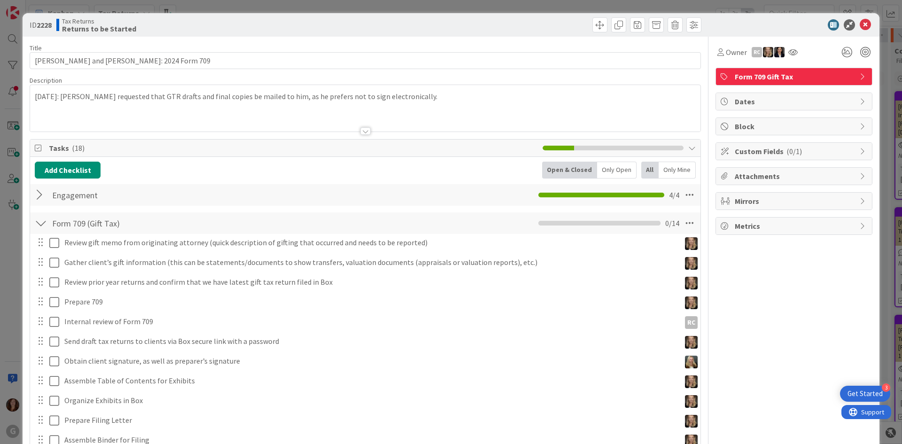
click at [767, 105] on span "Dates" at bounding box center [795, 101] width 120 height 11
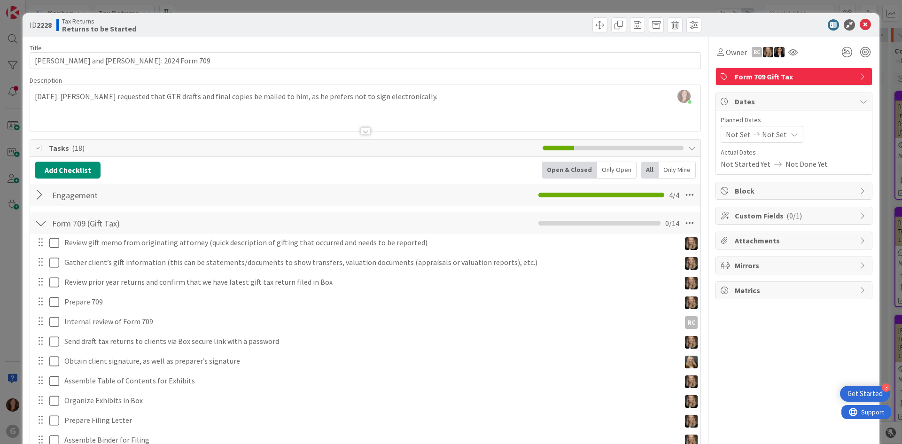
click at [766, 135] on span "Not Set" at bounding box center [774, 134] width 25 height 11
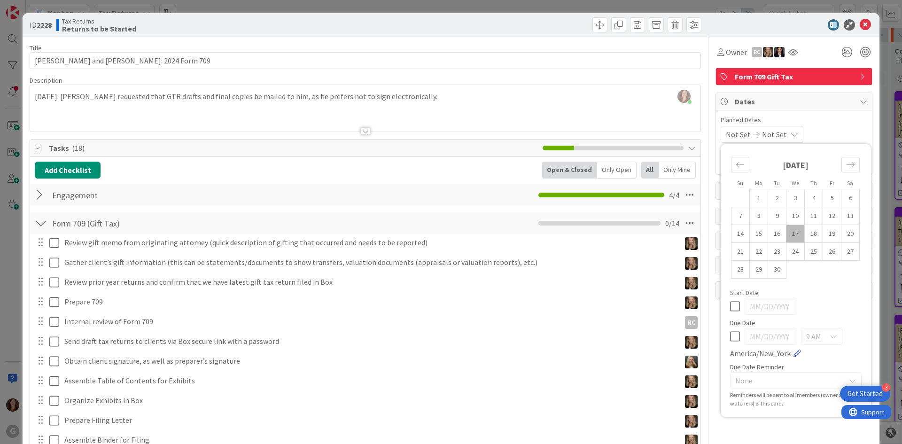
click at [730, 340] on icon at bounding box center [735, 336] width 10 height 11
drag, startPoint x: 760, startPoint y: 335, endPoint x: 717, endPoint y: 330, distance: 43.1
click at [721, 330] on div "Su Mo Tu We Th Fr Sa [DATE] 1 2 3 4 5 6 7 8 9 10 11 12 13 14 15 16 17 18 19 20 …" at bounding box center [796, 280] width 150 height 273
type input "[DATE]"
click at [860, 25] on icon at bounding box center [865, 24] width 11 height 11
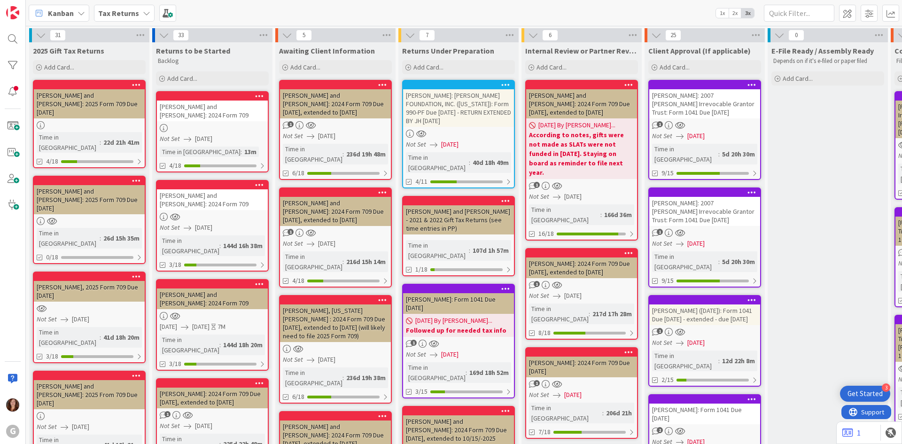
click at [241, 101] on div "[PERSON_NAME] and [PERSON_NAME]: 2024 Form 709" at bounding box center [212, 111] width 111 height 21
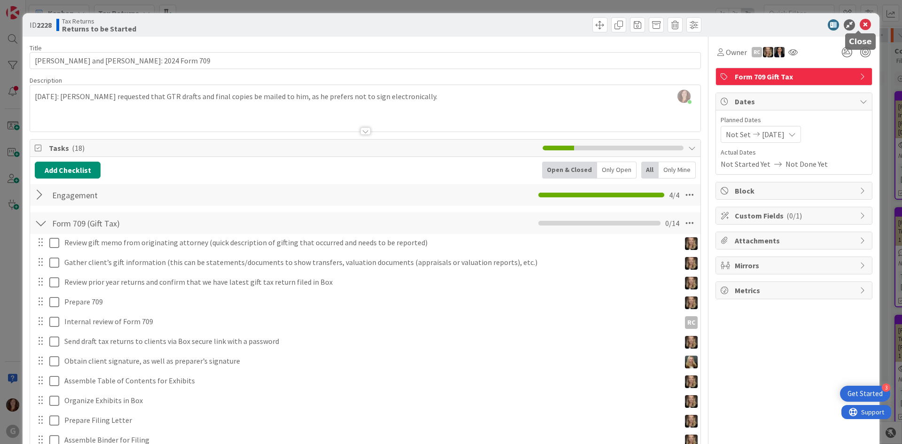
click at [860, 22] on icon at bounding box center [865, 24] width 11 height 11
